Goal: Find specific page/section: Find specific page/section

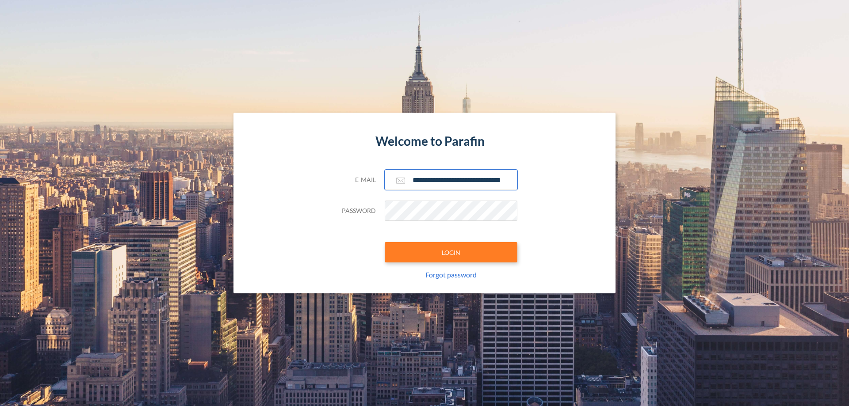
scroll to position [0, 14]
type input "**********"
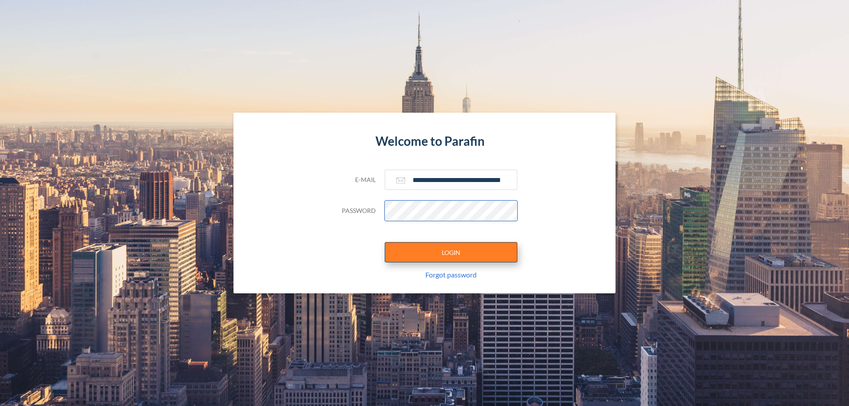
scroll to position [0, 0]
click at [451, 253] on button "LOGIN" at bounding box center [451, 252] width 133 height 20
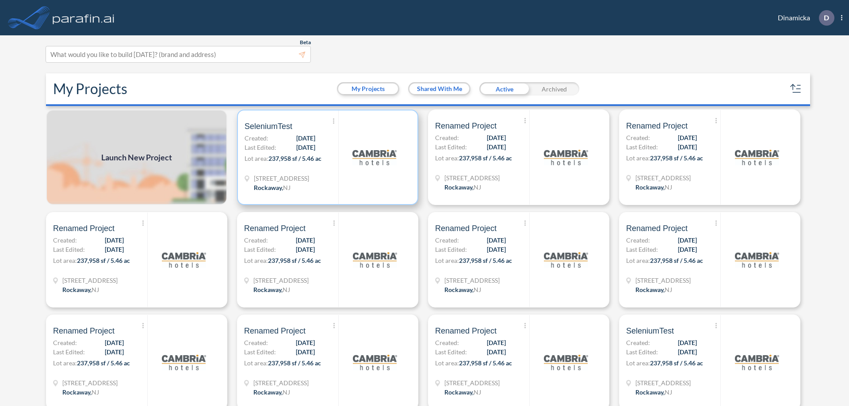
scroll to position [2, 0]
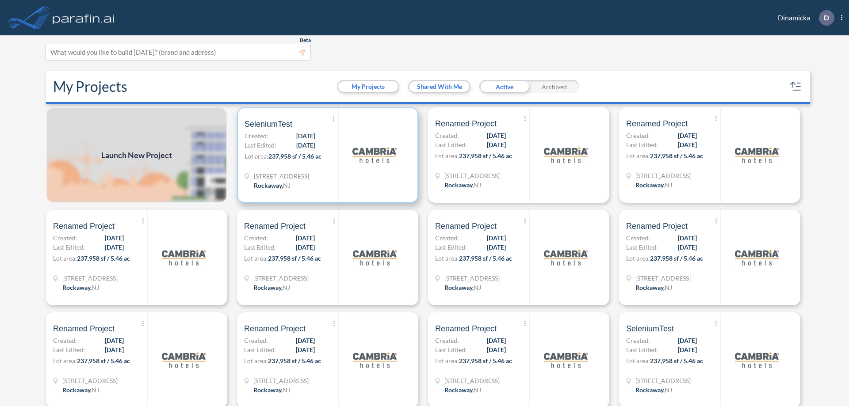
click at [326, 155] on p "Lot area: 237,958 sf / 5.46 ac" at bounding box center [292, 158] width 94 height 13
